Goal: Check status: Check status

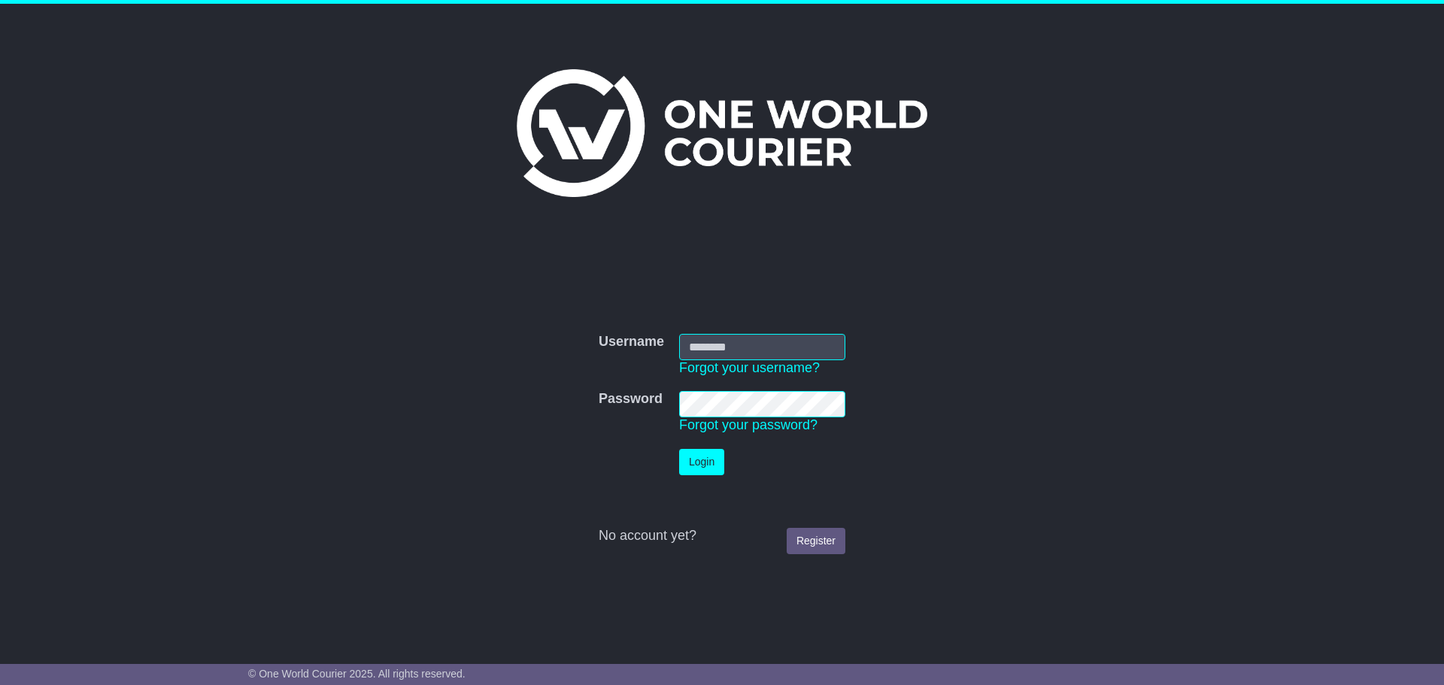
type input "**********"
click at [697, 470] on button "Login" at bounding box center [701, 462] width 45 height 26
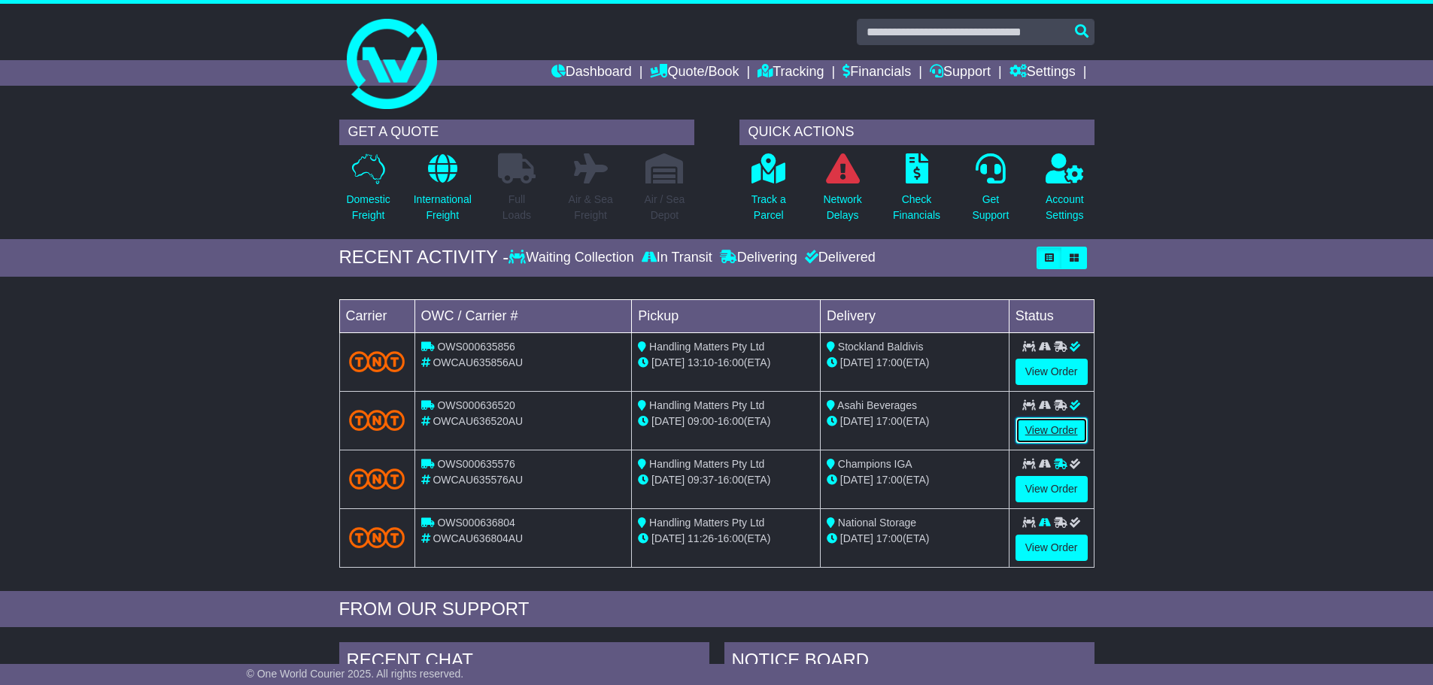
click at [1051, 432] on link "View Order" at bounding box center [1052, 431] width 72 height 26
